Goal: Transaction & Acquisition: Obtain resource

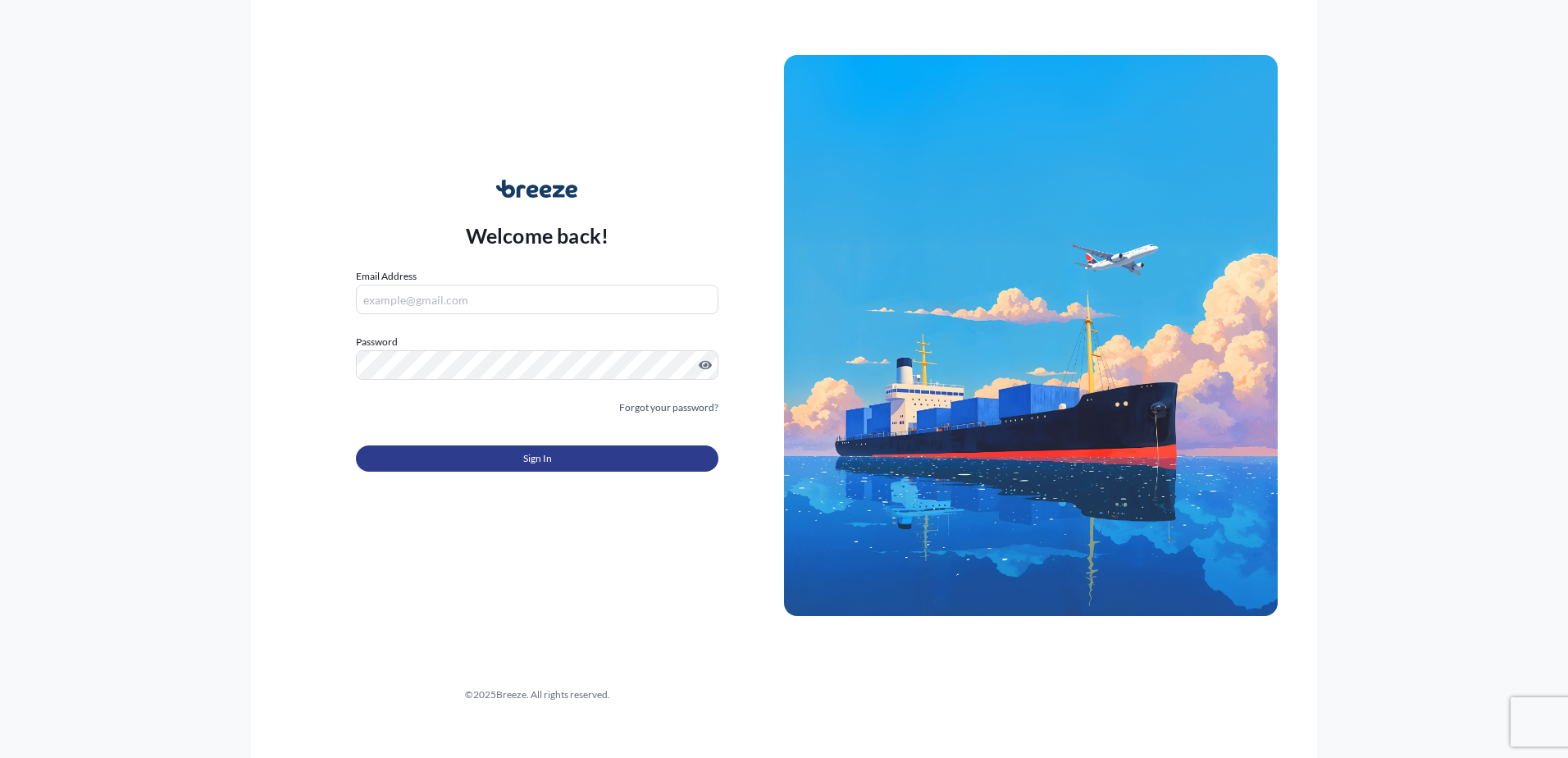
type input "[EMAIL_ADDRESS][DOMAIN_NAME]"
click at [446, 459] on button "Sign In" at bounding box center [537, 458] width 363 height 26
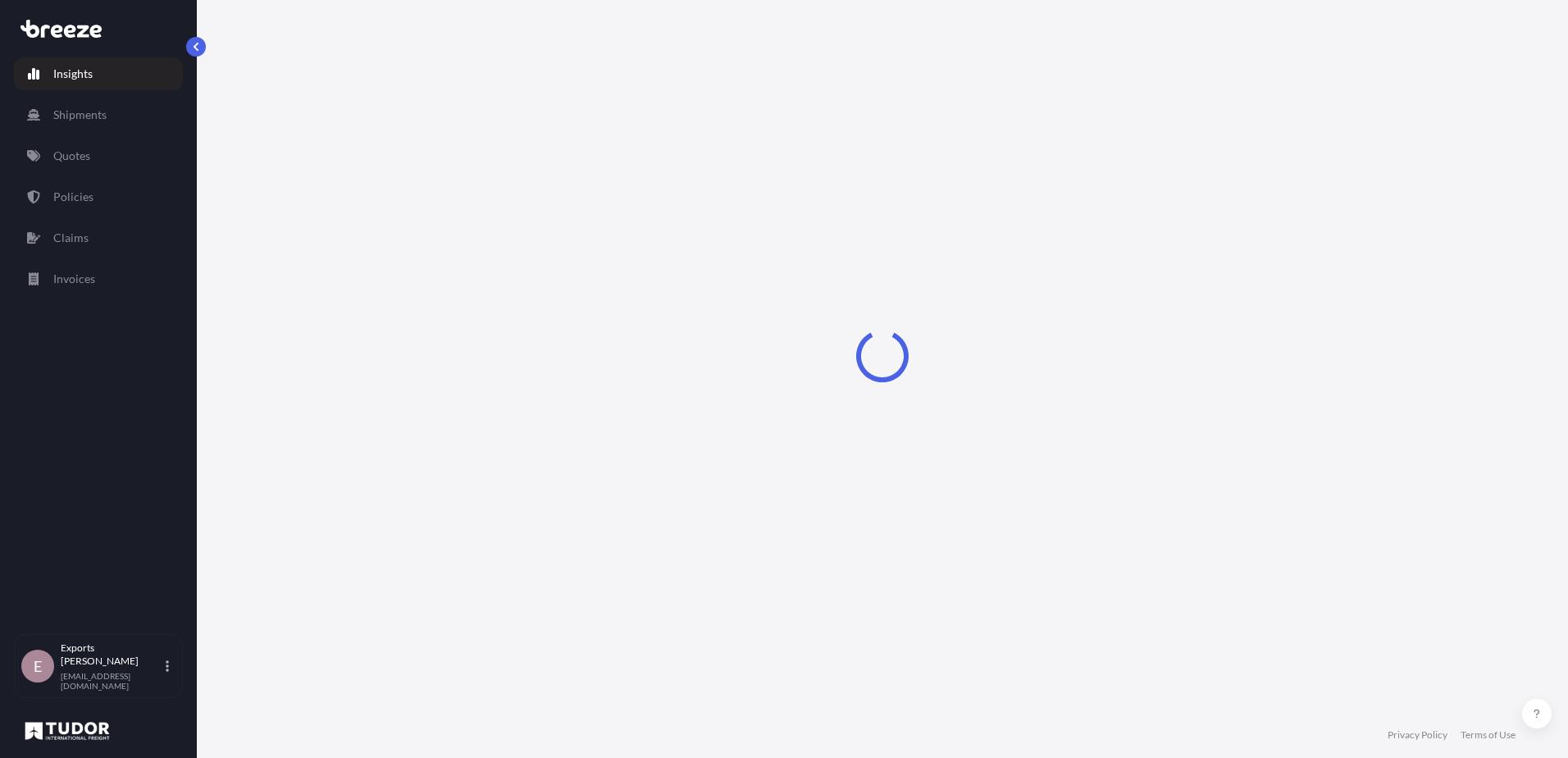
select select "2025"
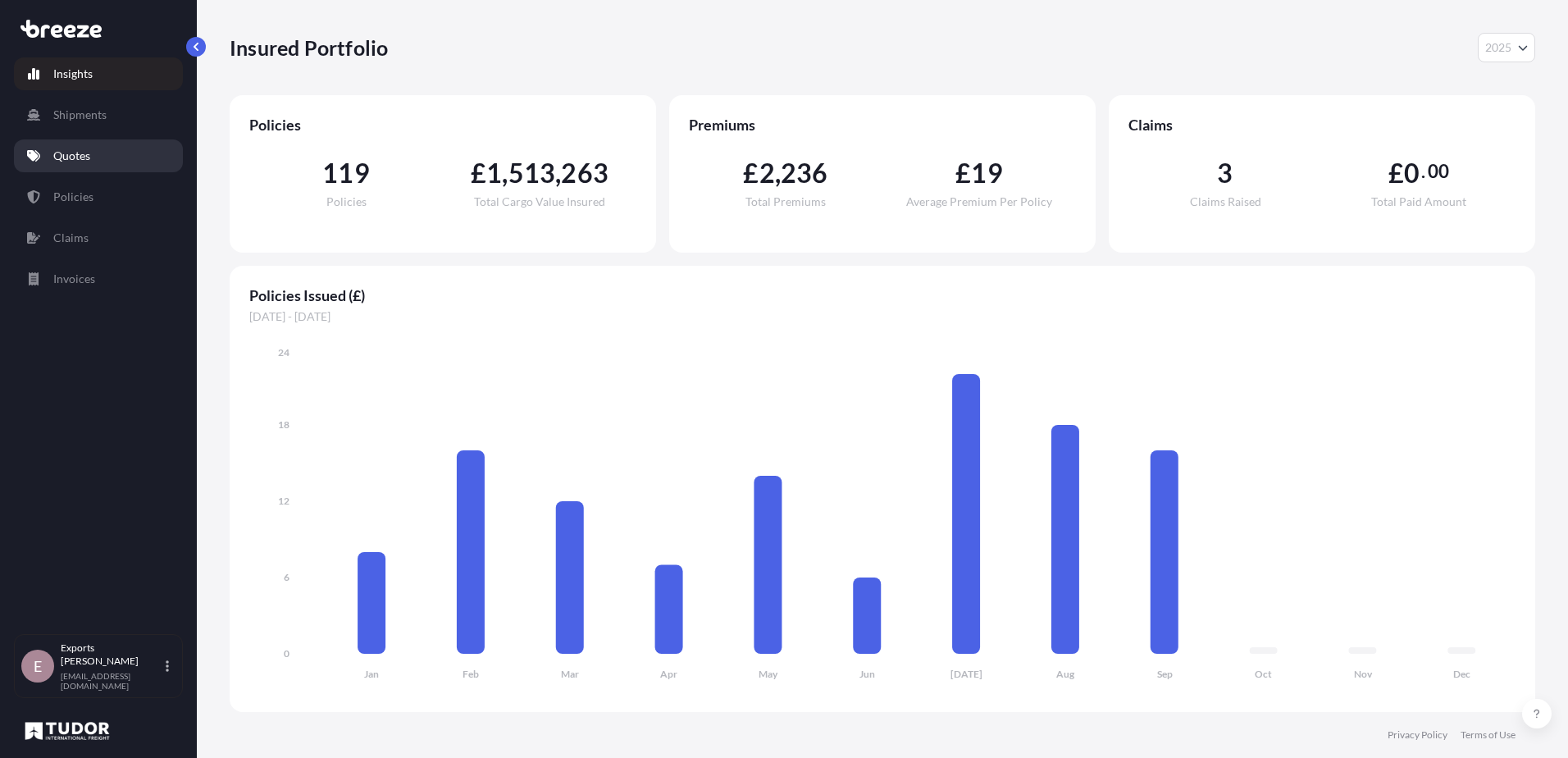
click at [93, 156] on link "Quotes" at bounding box center [98, 156] width 169 height 33
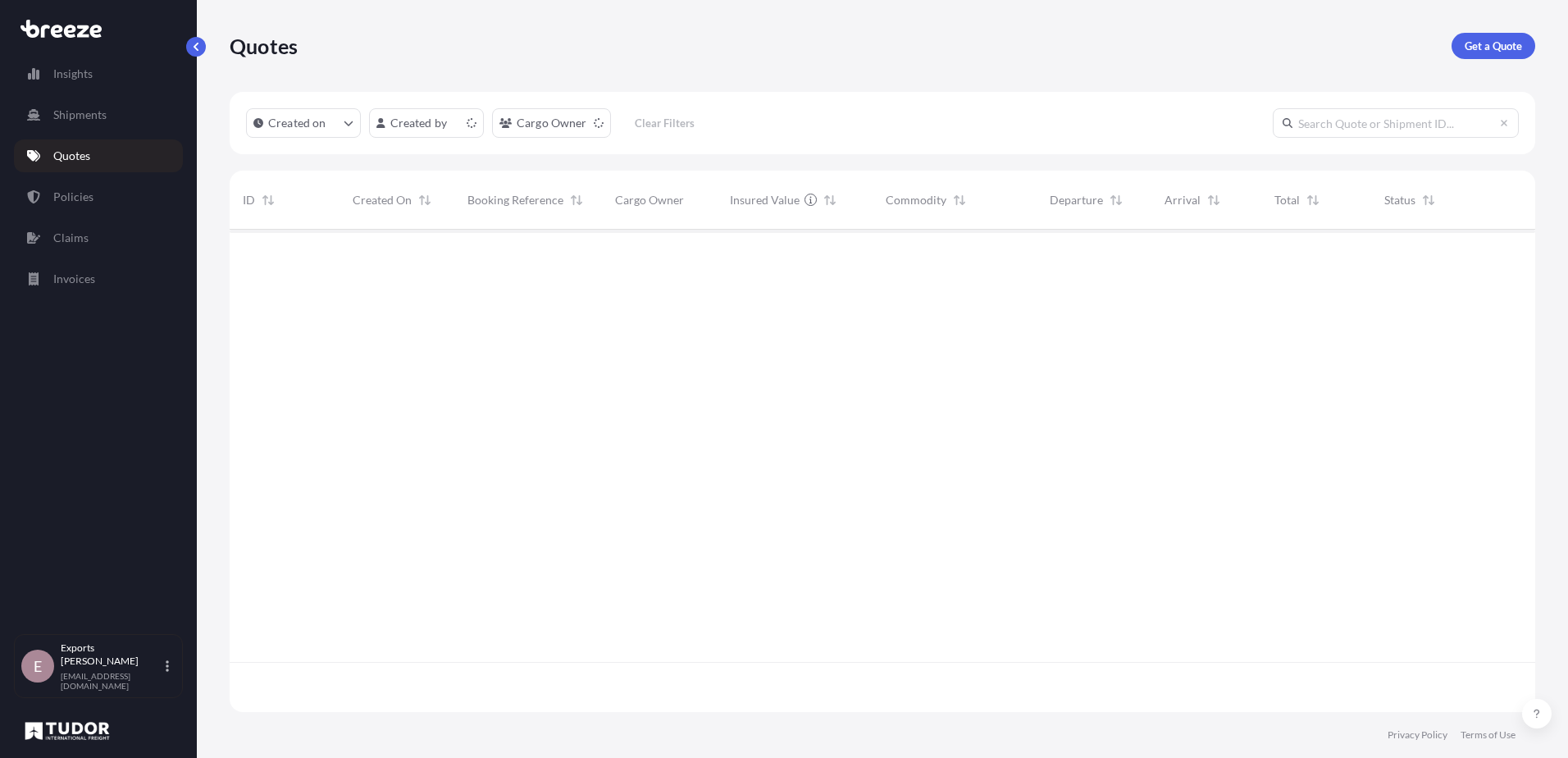
scroll to position [479, 1293]
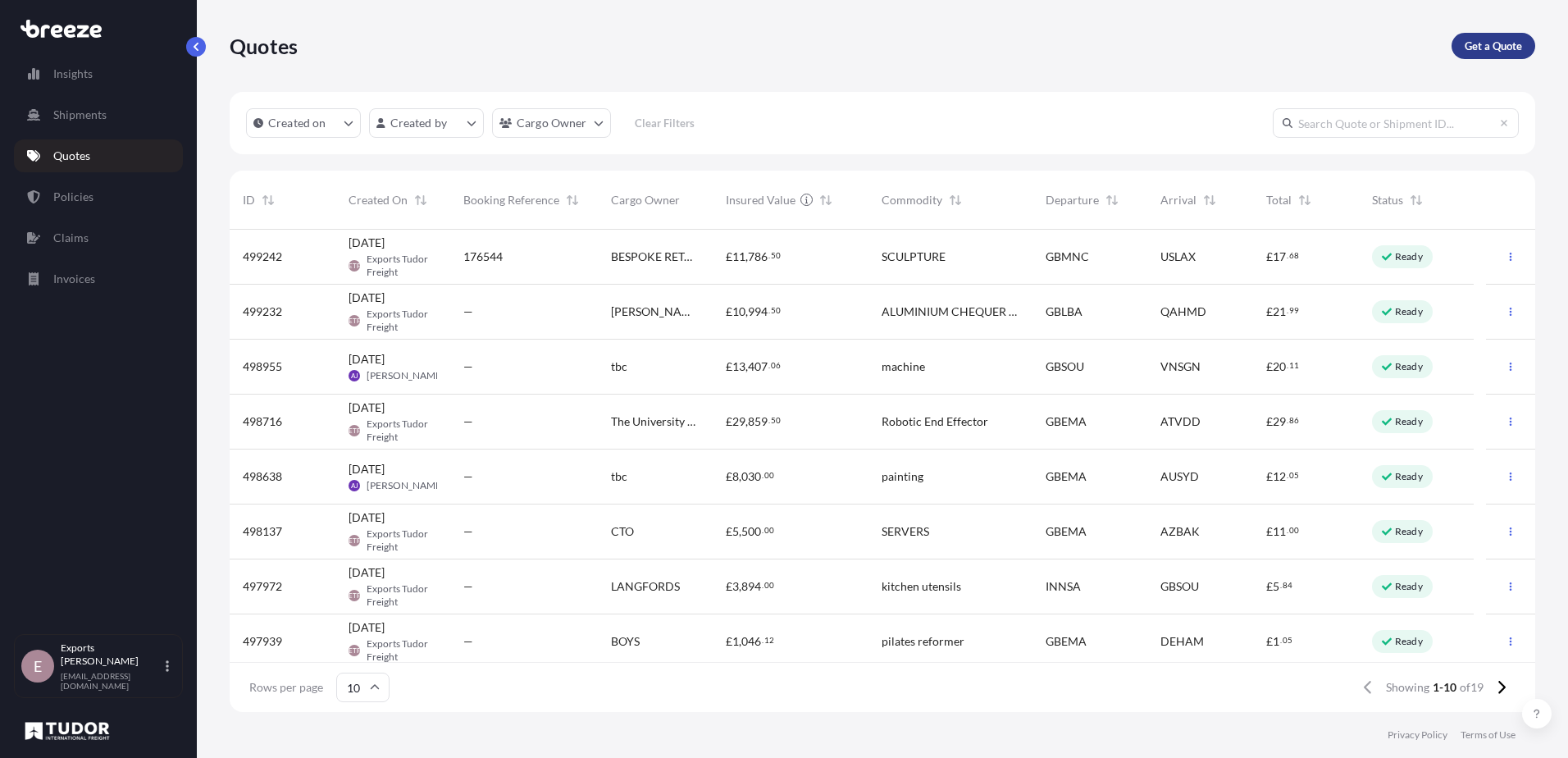
click at [1487, 54] on link "Get a Quote" at bounding box center [1494, 46] width 84 height 26
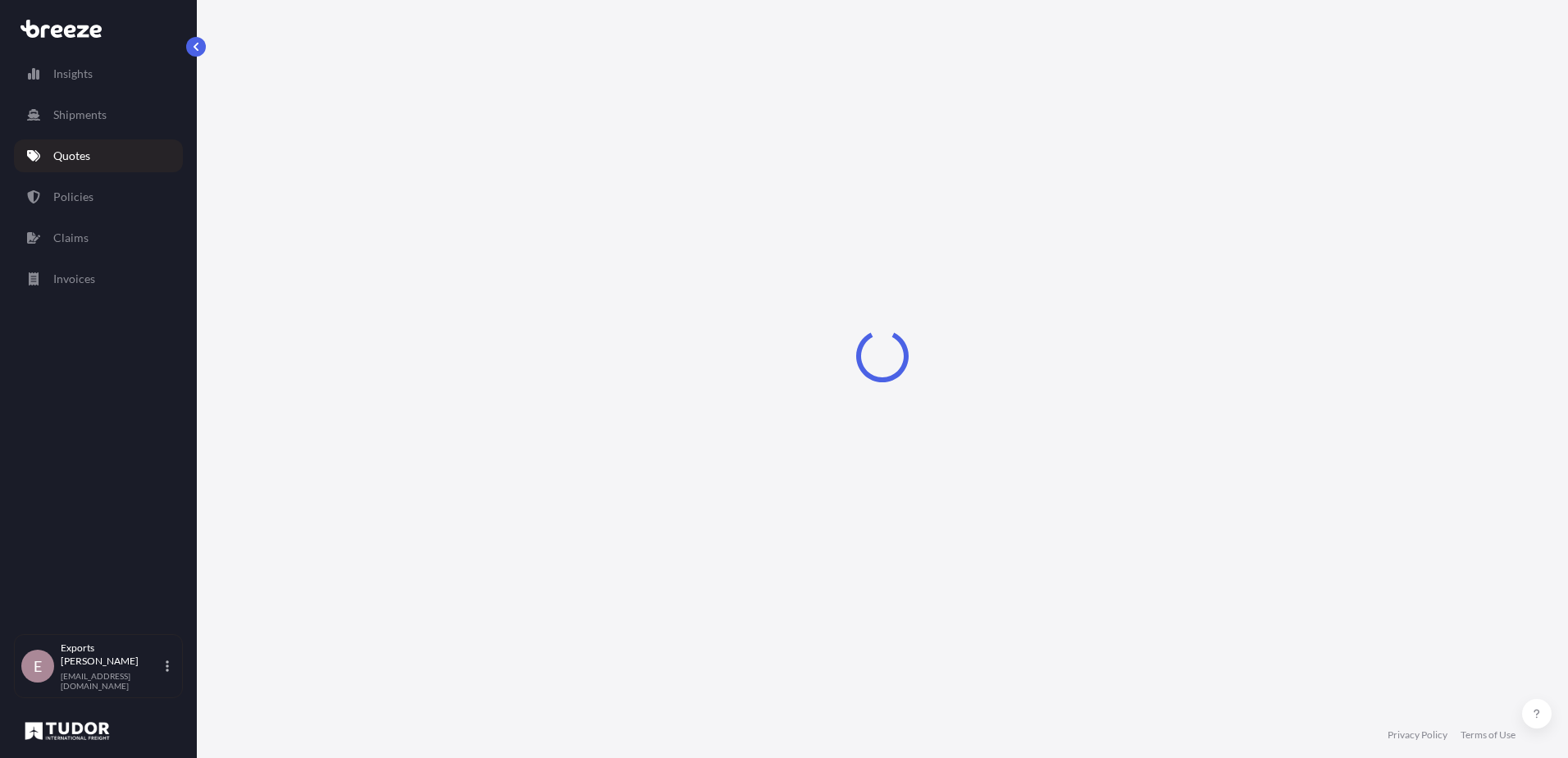
select select "Road"
select select "Sea"
select select "1"
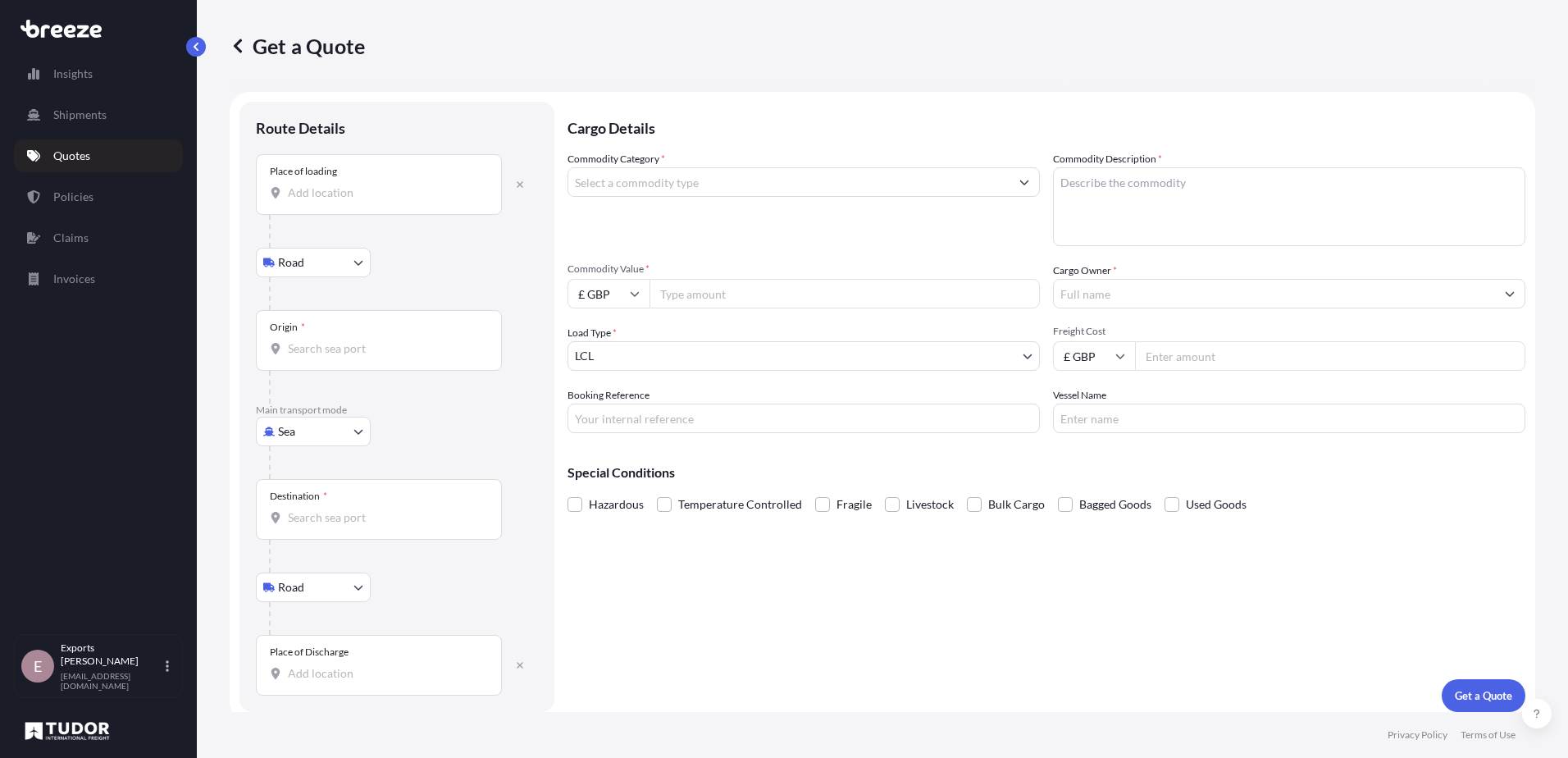
click at [287, 257] on body "Insights Shipments Quotes Policies Claims Invoices E Exports Tudor Freight [EMA…" at bounding box center [784, 379] width 1568 height 758
click at [319, 202] on div "Place of loading" at bounding box center [379, 185] width 246 height 61
click at [319, 201] on input "Place of loading" at bounding box center [384, 193] width 194 height 17
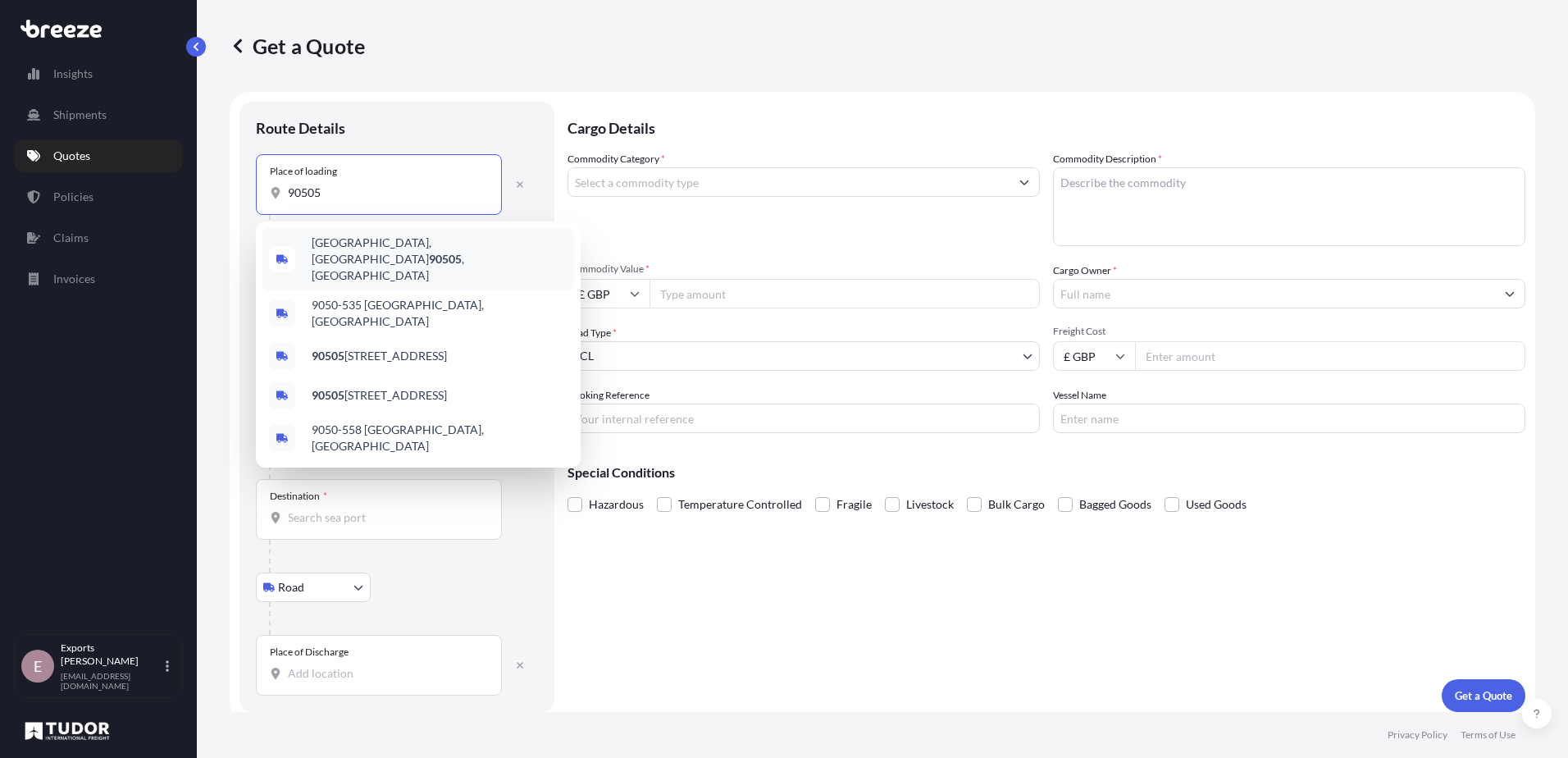
click at [331, 248] on span "[GEOGRAPHIC_DATA] , [GEOGRAPHIC_DATA]" at bounding box center [440, 259] width 256 height 49
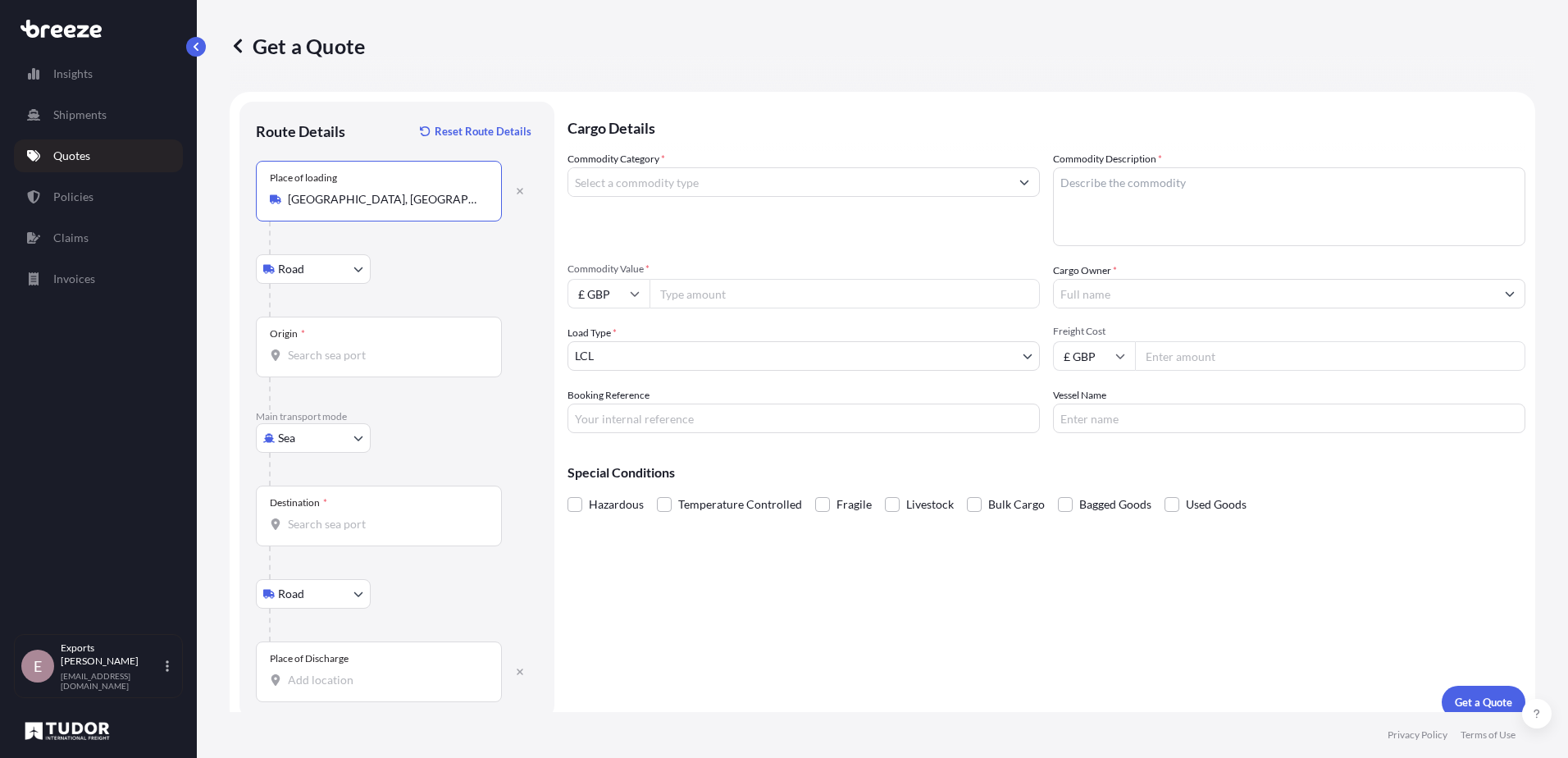
type input "[GEOGRAPHIC_DATA], [GEOGRAPHIC_DATA]"
click at [346, 343] on div "Origin *" at bounding box center [379, 347] width 246 height 61
click at [346, 347] on input "Origin *" at bounding box center [384, 355] width 194 height 17
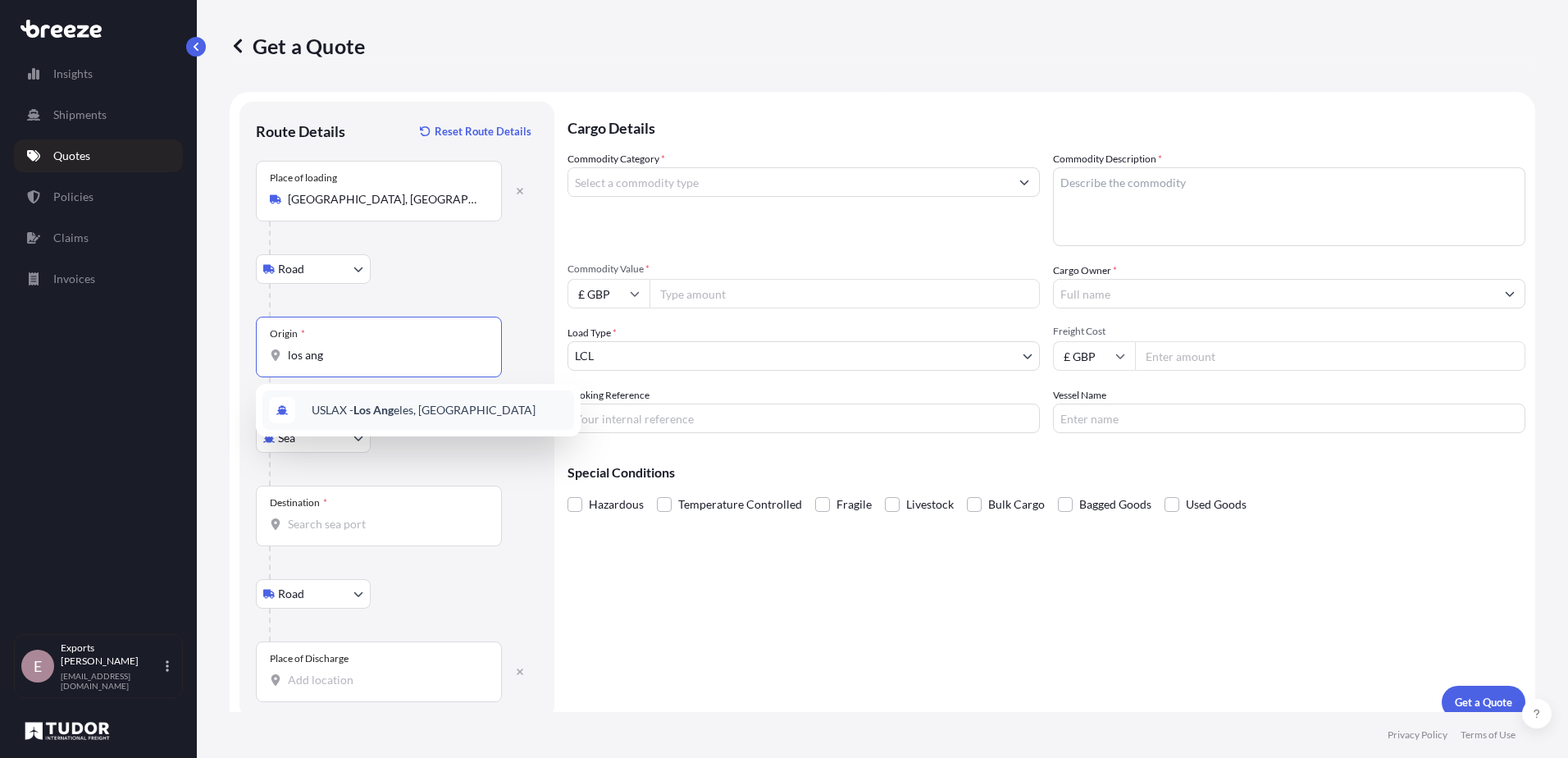
click at [379, 418] on span "USLAX - Los Ang eles, [GEOGRAPHIC_DATA]" at bounding box center [423, 410] width 224 height 17
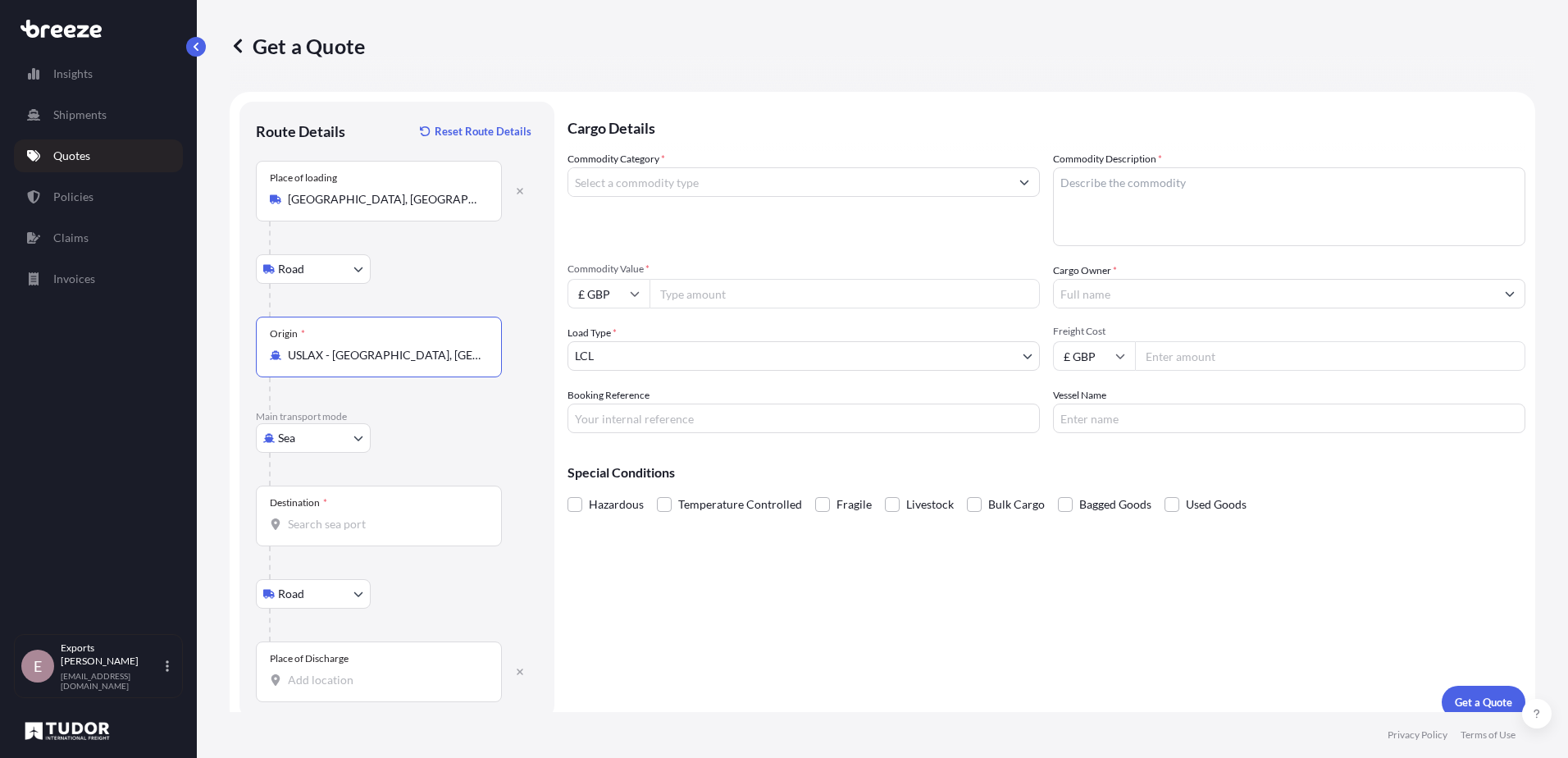
type input "USLAX - [GEOGRAPHIC_DATA], [GEOGRAPHIC_DATA]"
click at [320, 528] on input "Destination *" at bounding box center [384, 524] width 194 height 17
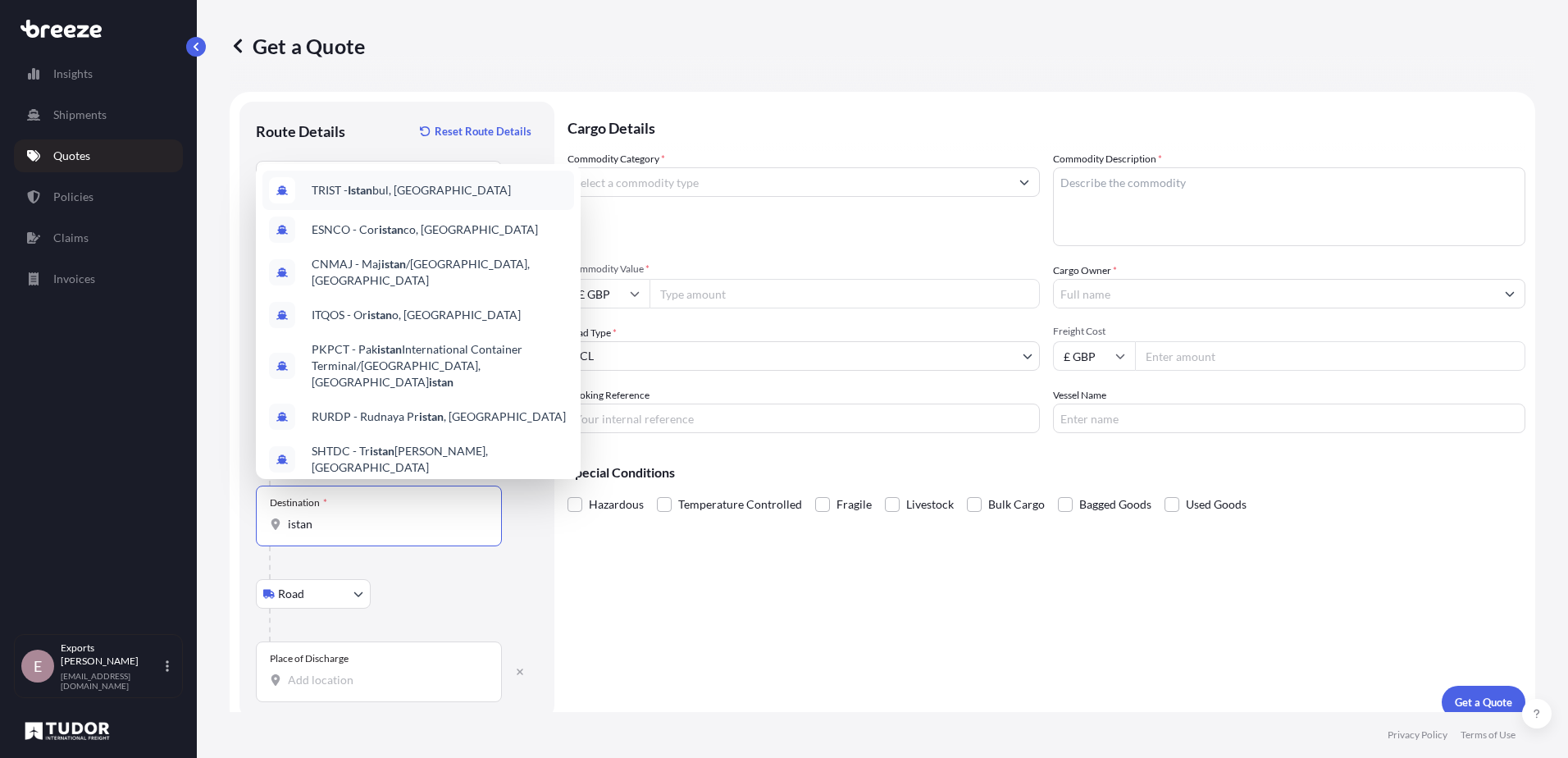
click at [441, 210] on div "TRIST - Istan bul, [GEOGRAPHIC_DATA]" at bounding box center [417, 190] width 312 height 39
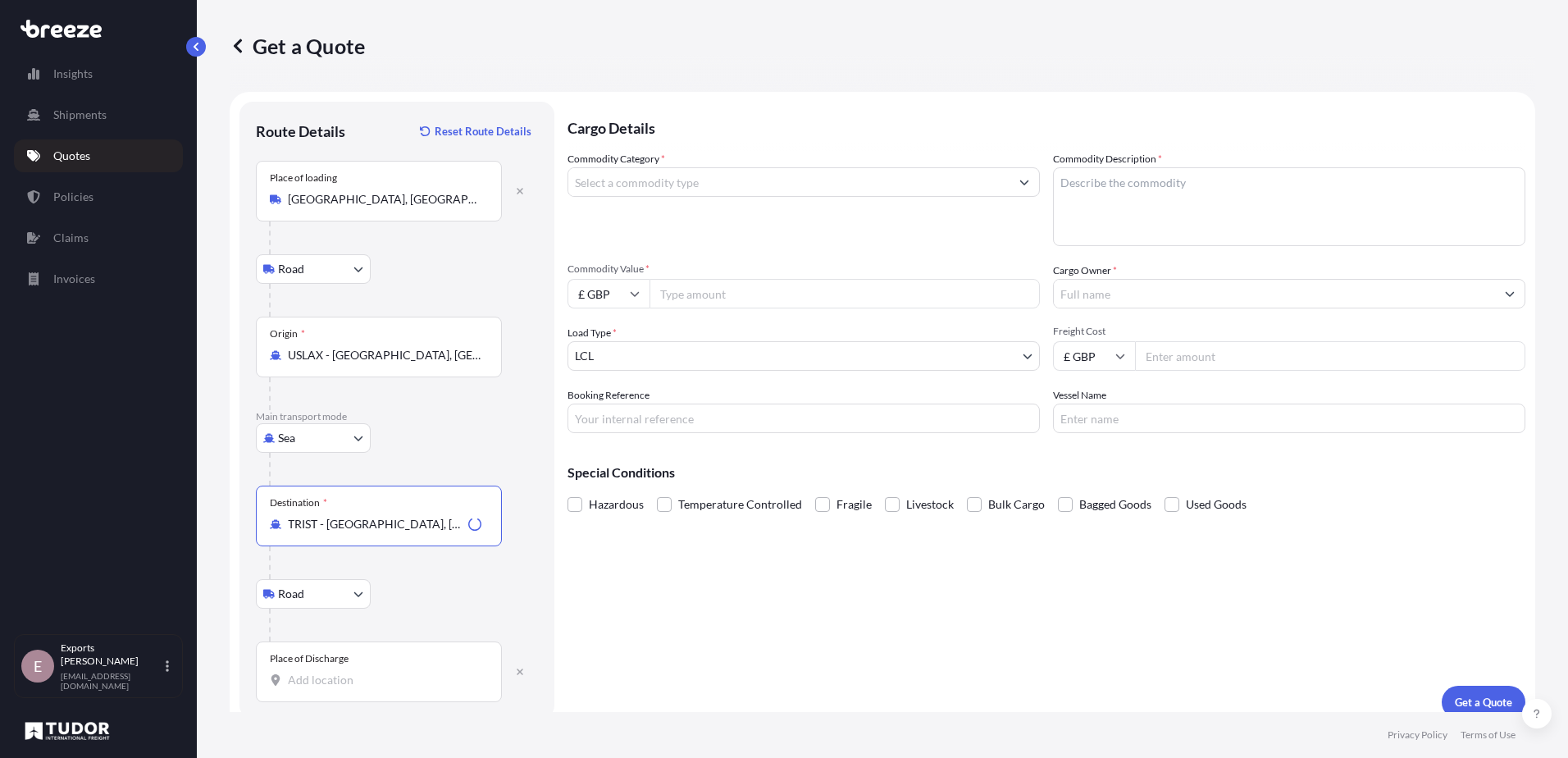
type input "TRIST - [GEOGRAPHIC_DATA], [GEOGRAPHIC_DATA]"
click at [315, 696] on div "Place of Discharge" at bounding box center [379, 672] width 246 height 61
click at [315, 689] on input "Place of Discharge" at bounding box center [384, 680] width 194 height 17
type input "[GEOGRAPHIC_DATA], [GEOGRAPHIC_DATA] [GEOGRAPHIC_DATA]/[GEOGRAPHIC_DATA], [GEOG…"
click at [669, 190] on input "Commodity Category *" at bounding box center [788, 182] width 441 height 29
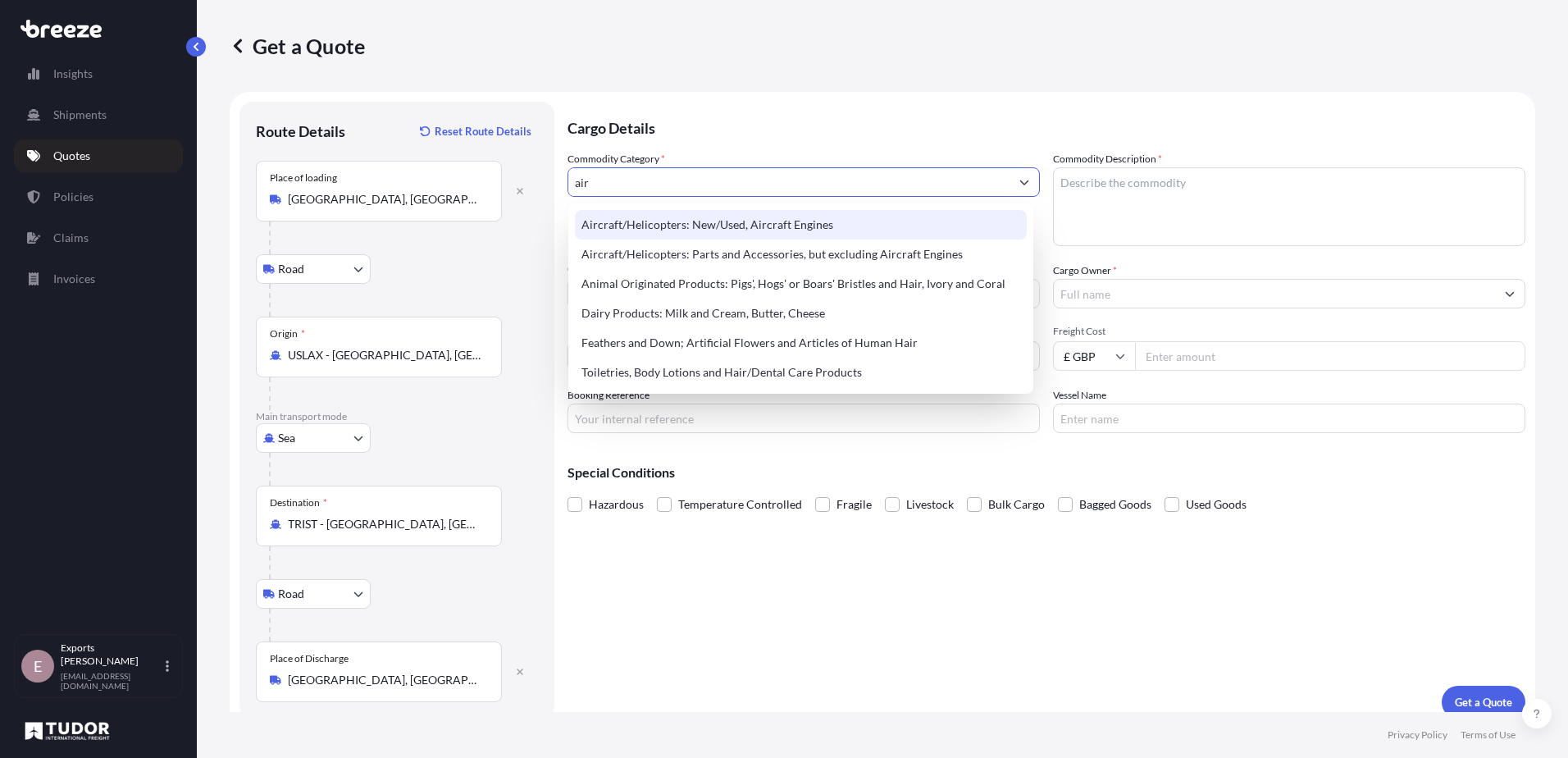
click at [786, 246] on div "Aircraft/Helicopters: Parts and Accessories, but excluding Aircraft Engines" at bounding box center [801, 254] width 452 height 29
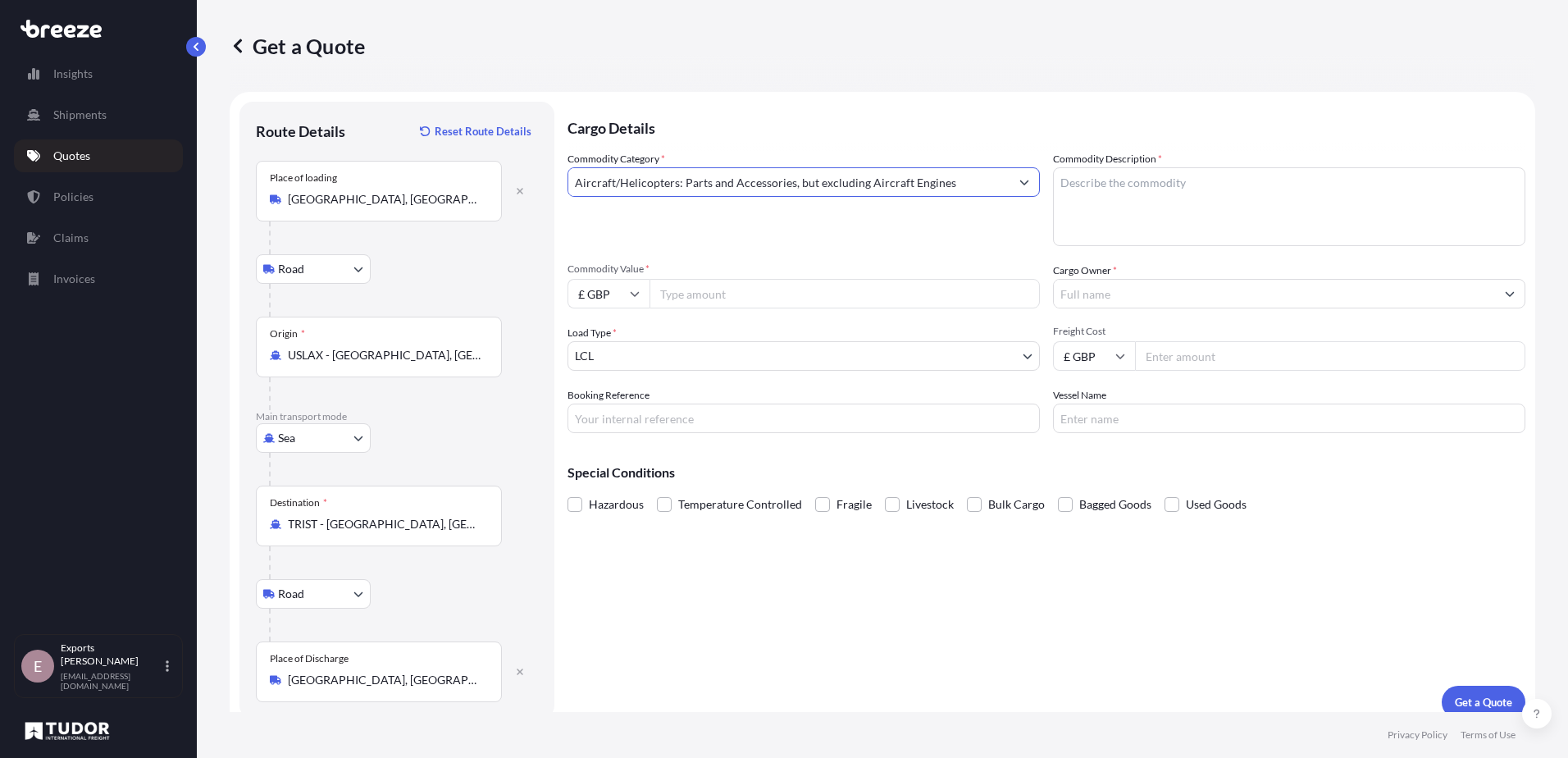
type input "Aircraft/Helicopters: Parts and Accessories, but excluding Aircraft Engines"
click at [1189, 196] on textarea "Commodity Description *" at bounding box center [1288, 206] width 472 height 79
type textarea "AIRCRAFT PARTS"
click at [640, 292] on input "£ GBP" at bounding box center [608, 293] width 82 height 29
click at [601, 421] on div "$ USD" at bounding box center [608, 408] width 68 height 31
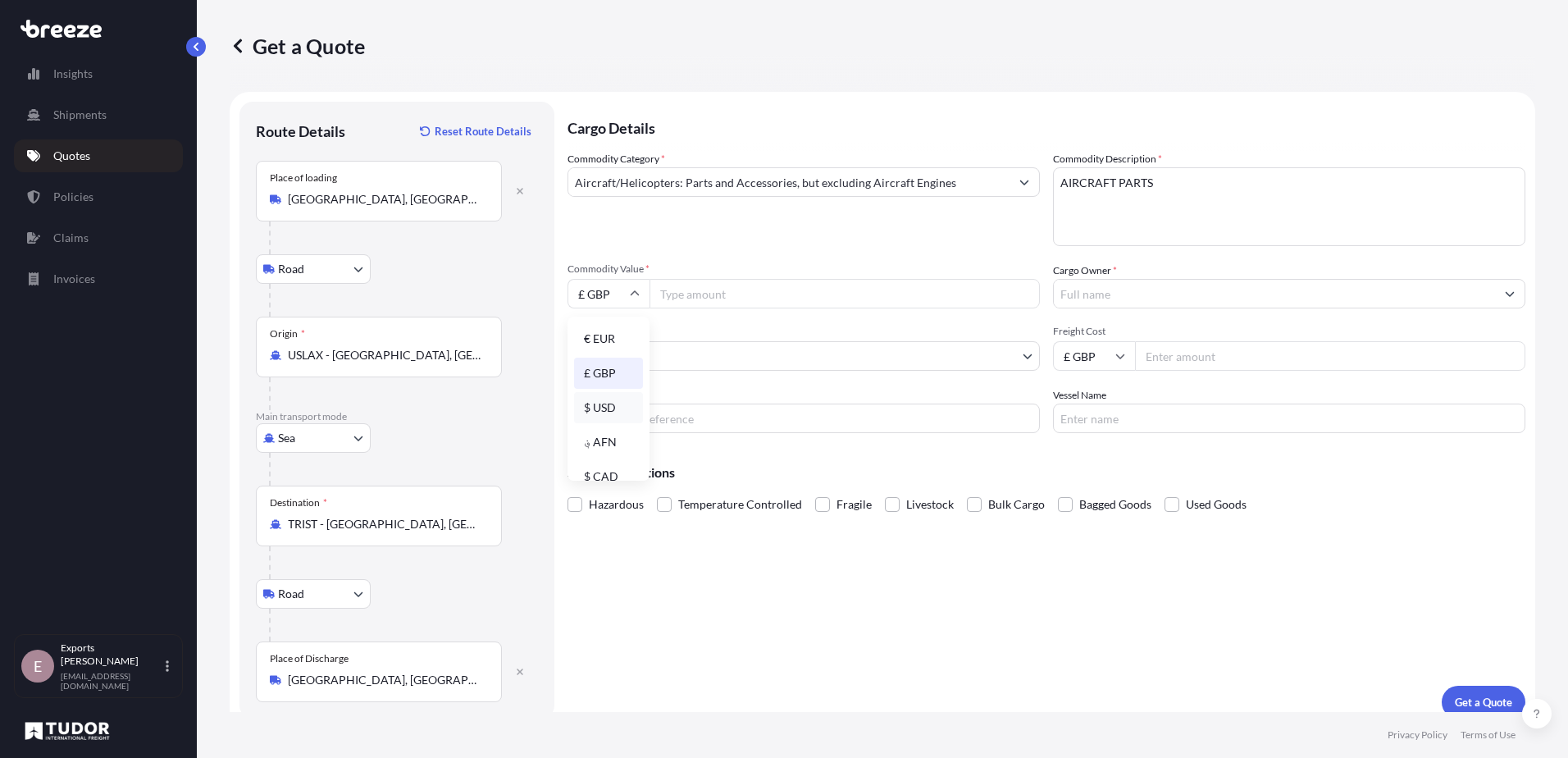
type input "$ USD"
click at [733, 294] on input "Commodity Value *" at bounding box center [844, 293] width 390 height 29
type input "195000"
click at [1121, 300] on input "Cargo Owner *" at bounding box center [1274, 293] width 441 height 29
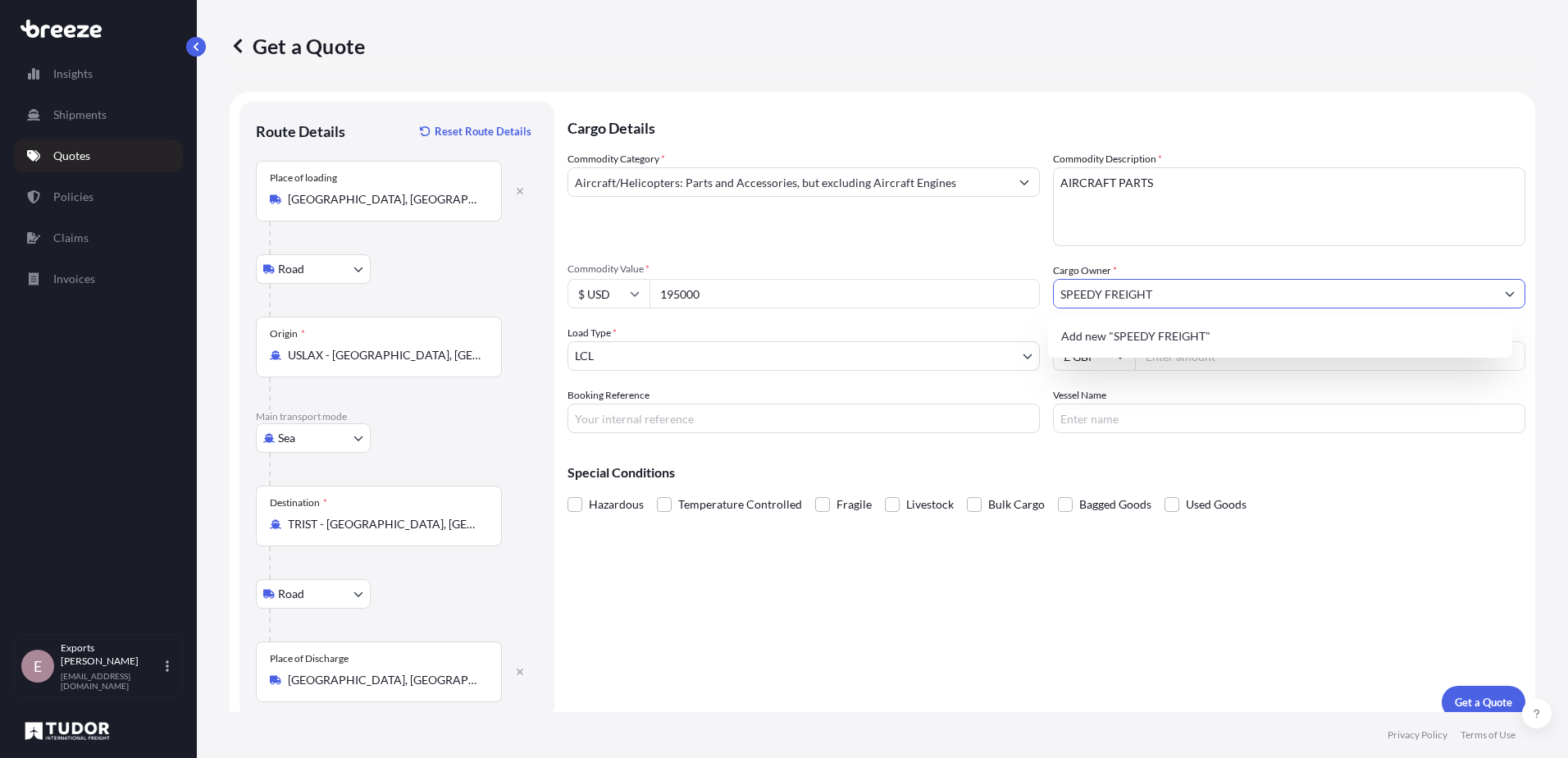
type input "SPEEDY FREIGHT"
click at [627, 424] on input "Booking Reference" at bounding box center [803, 419] width 472 height 29
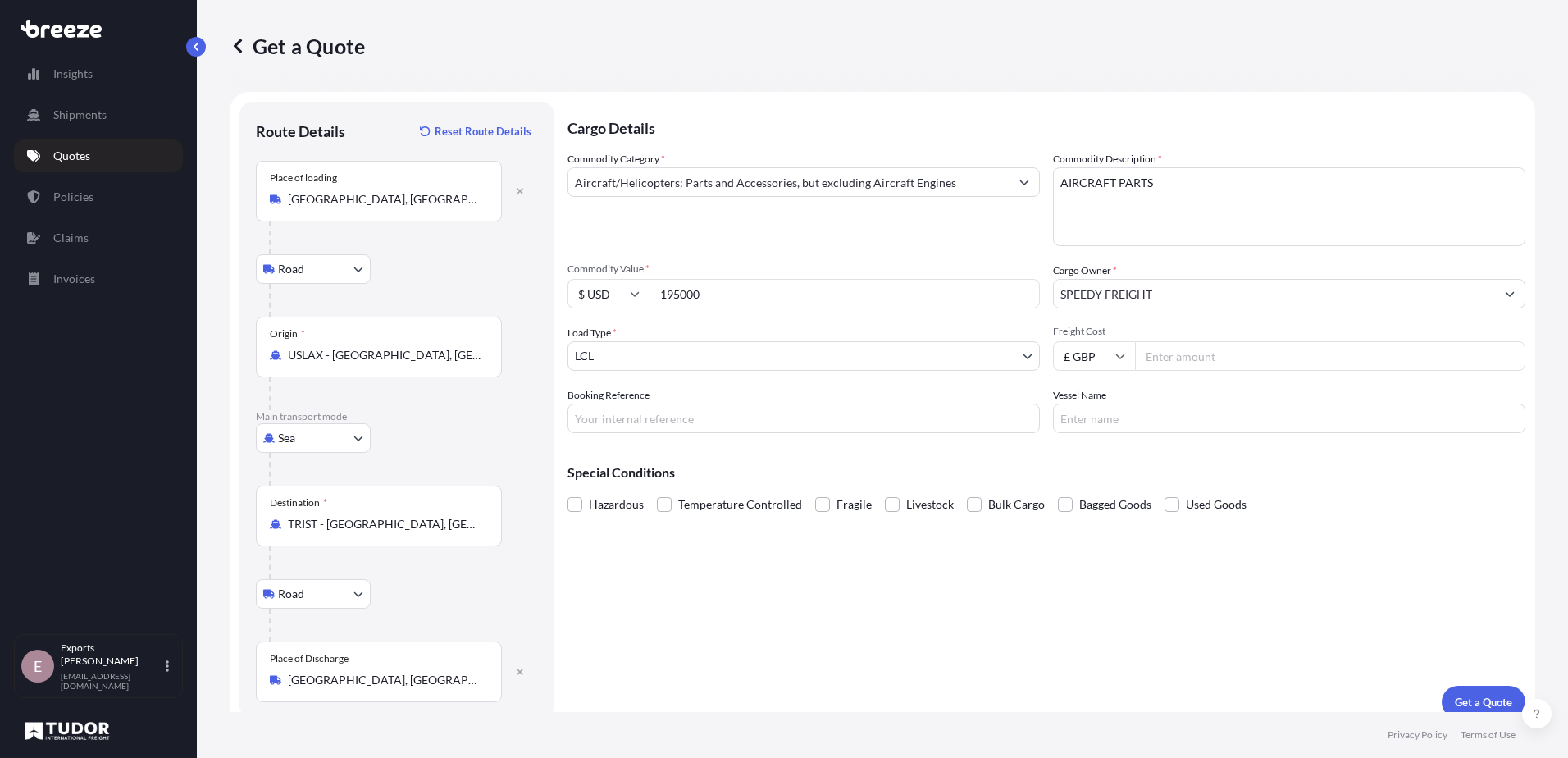
click at [1184, 360] on input "Freight Cost" at bounding box center [1329, 356] width 390 height 29
type input "2595"
click at [1243, 468] on p "Special Conditions" at bounding box center [1046, 471] width 958 height 13
click at [1467, 695] on p "Get a Quote" at bounding box center [1483, 702] width 58 height 17
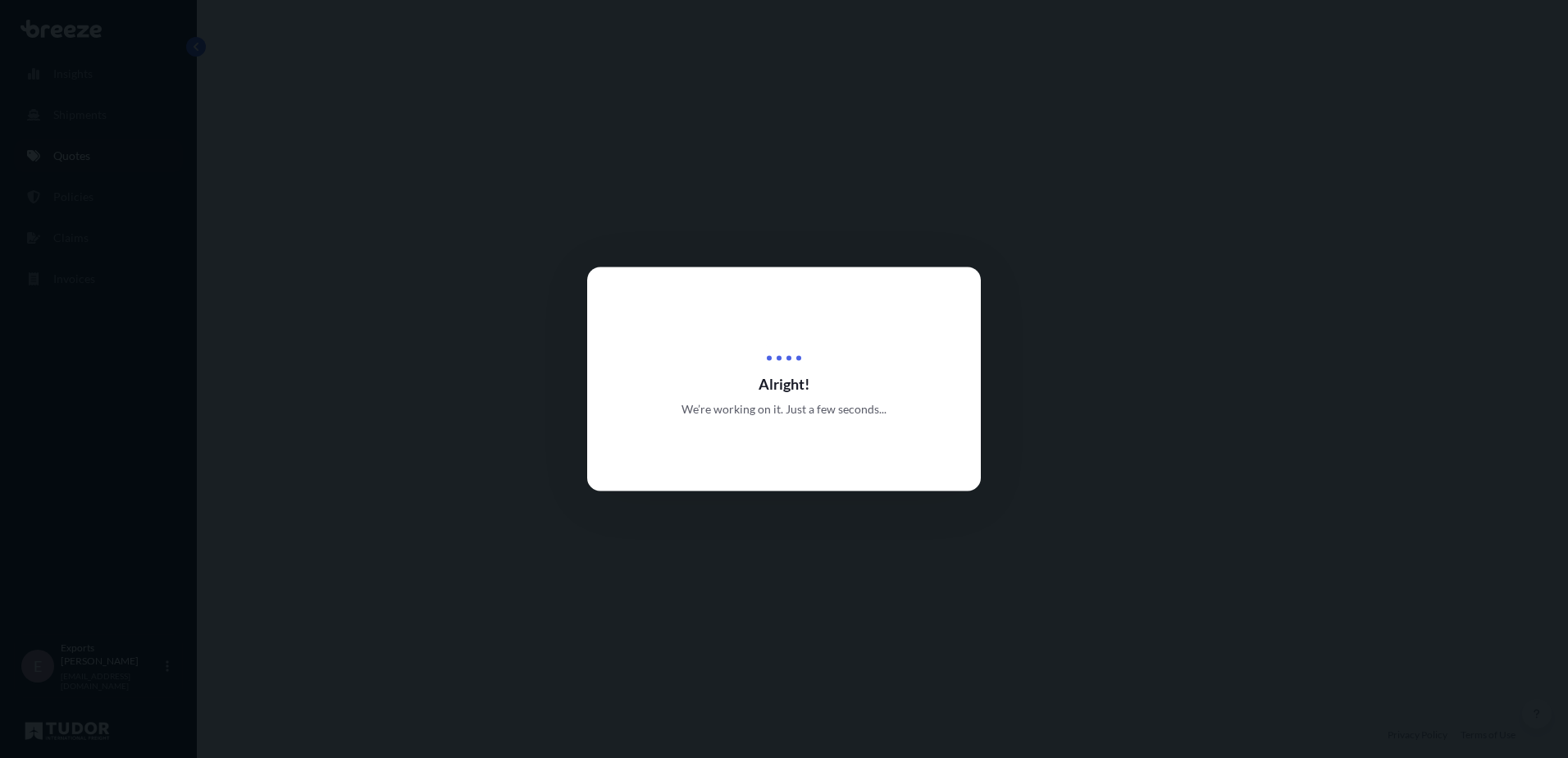
select select "Road"
select select "Sea"
select select "Road"
select select "1"
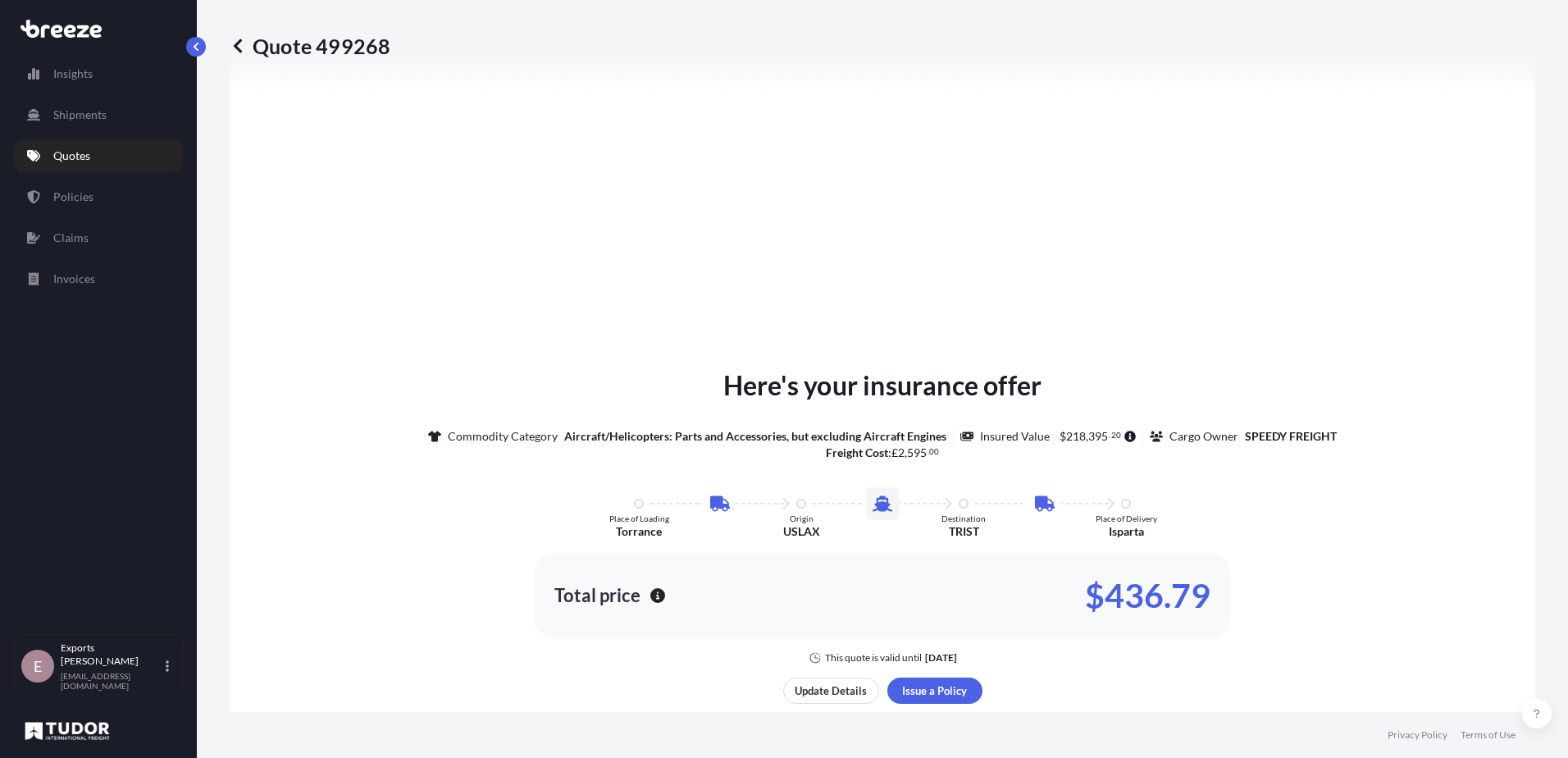
scroll to position [738, 0]
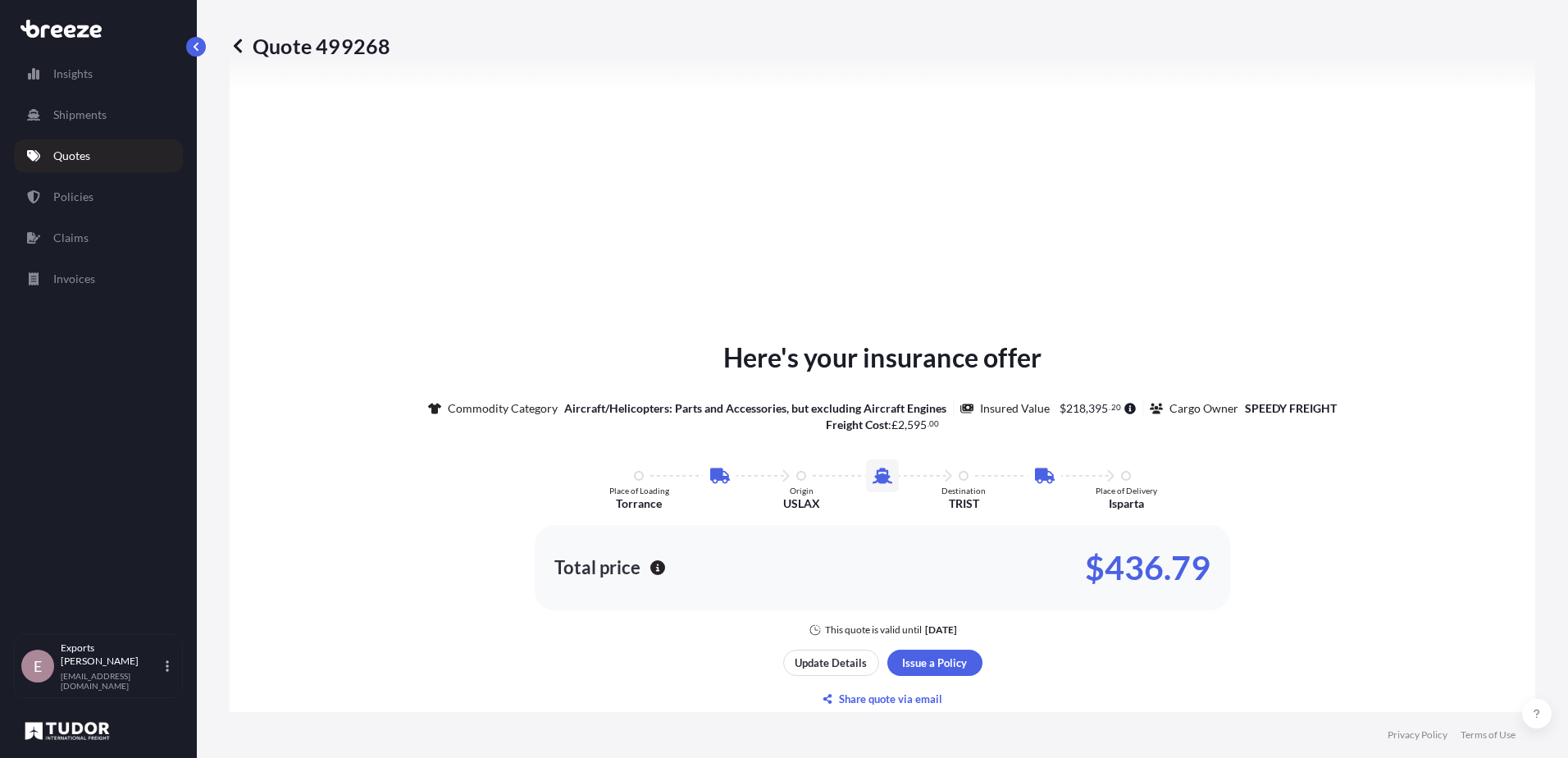
click at [237, 45] on icon at bounding box center [238, 45] width 8 height 14
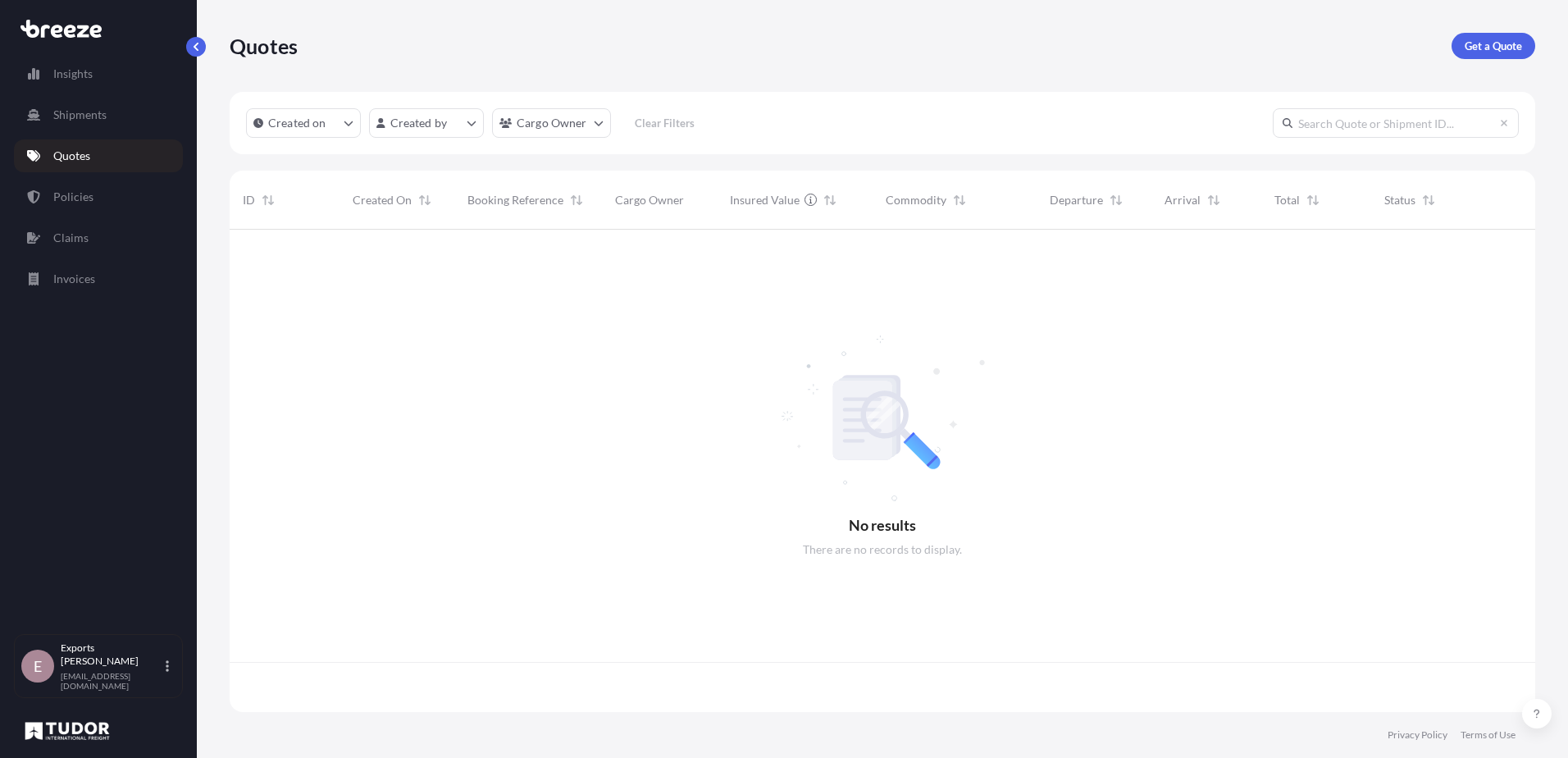
scroll to position [479, 1293]
